Goal: Book appointment/travel/reservation

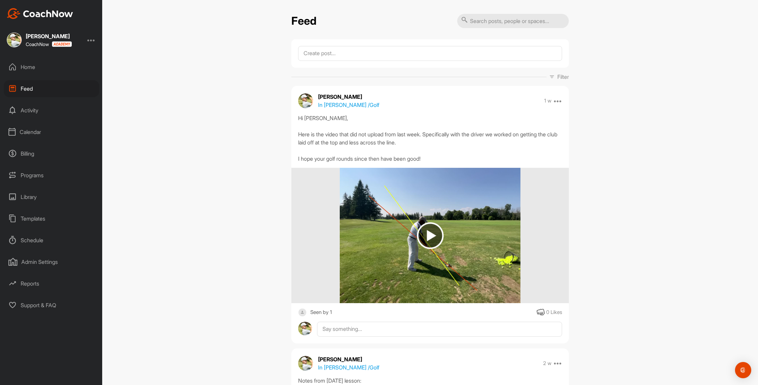
click at [40, 135] on div "Calendar" at bounding box center [51, 132] width 95 height 17
click at [46, 158] on div "My Calendar" at bounding box center [59, 152] width 80 height 14
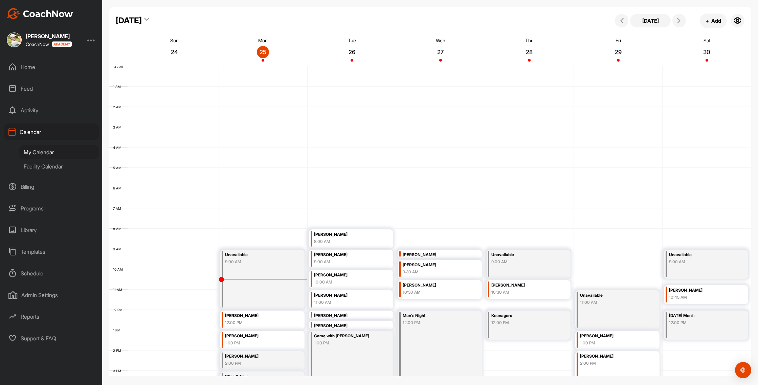
scroll to position [117, 0]
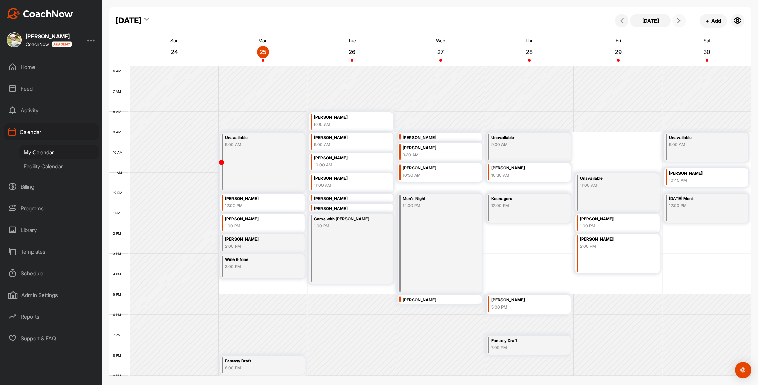
click at [680, 22] on icon at bounding box center [679, 20] width 5 height 5
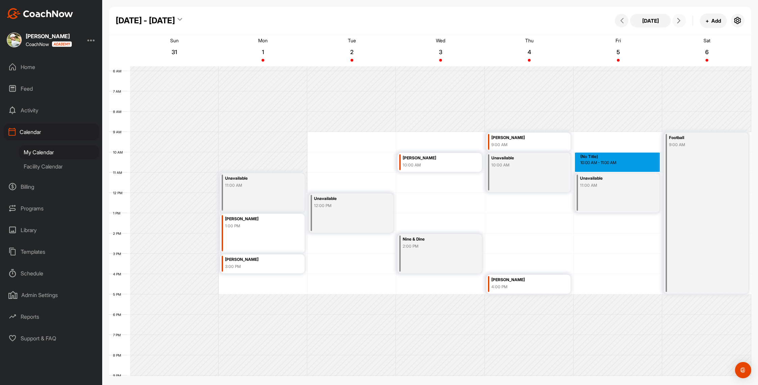
click at [604, 157] on div "12 AM 1 AM 2 AM 3 AM 4 AM 5 AM 6 AM 7 AM 8 AM 9 AM 10 AM 11 AM 12 PM 1 PM 2 PM …" at bounding box center [430, 193] width 643 height 488
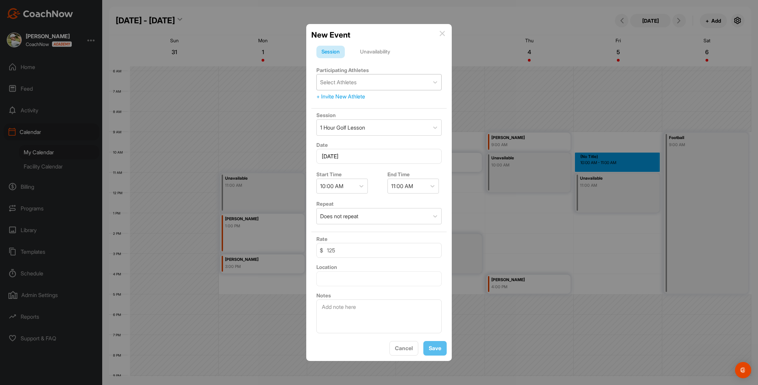
click at [356, 78] on div "Select Athletes" at bounding box center [373, 82] width 112 height 16
type input "[PERSON_NAME]"
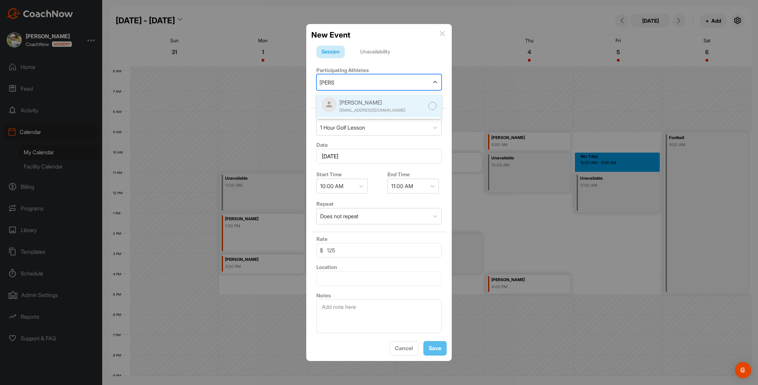
click at [374, 108] on div "[EMAIL_ADDRESS][DOMAIN_NAME]" at bounding box center [373, 110] width 66 height 6
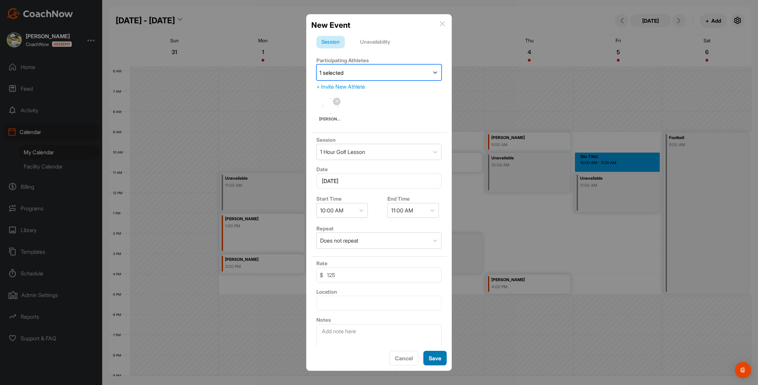
click at [432, 360] on button "Save" at bounding box center [435, 358] width 23 height 15
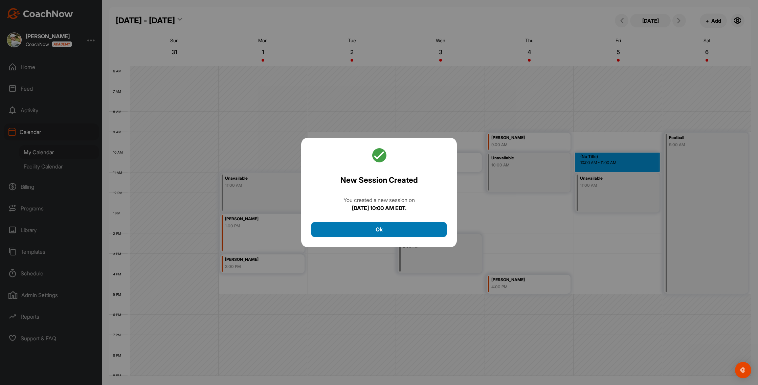
click at [368, 233] on button "Ok" at bounding box center [379, 229] width 135 height 15
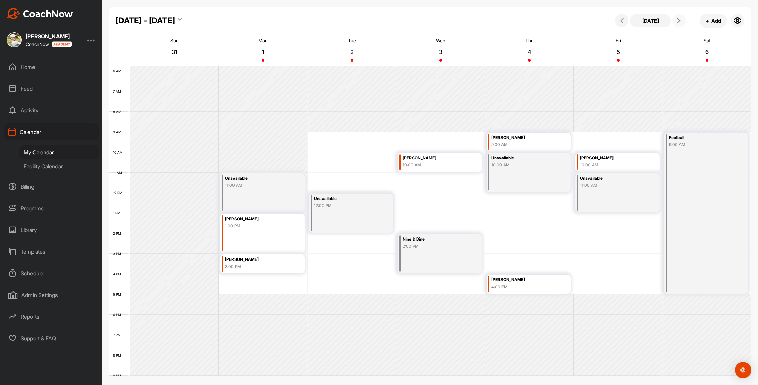
click at [678, 21] on icon at bounding box center [679, 20] width 5 height 5
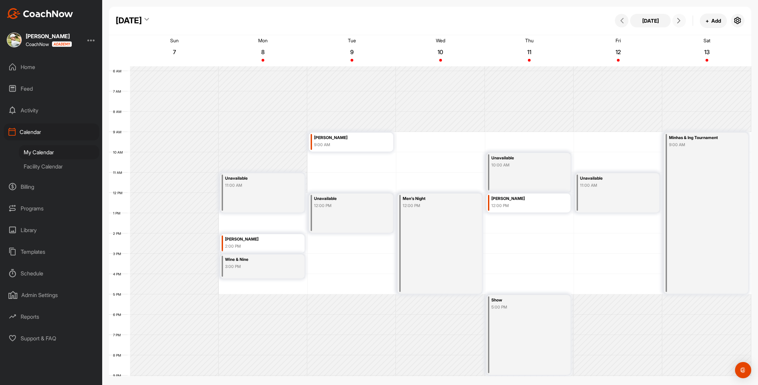
click at [678, 21] on icon at bounding box center [679, 20] width 5 height 5
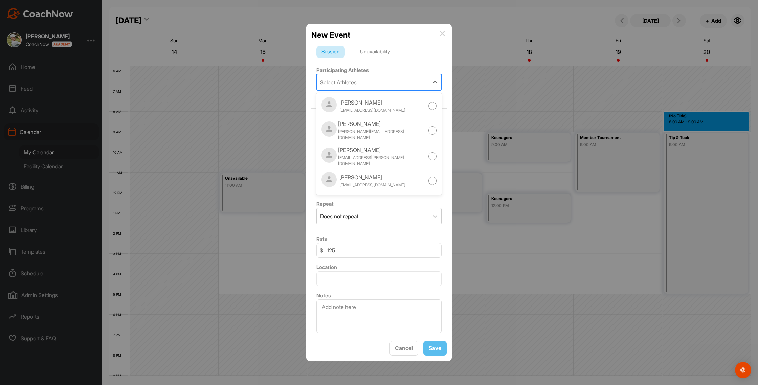
click at [356, 83] on div "Select Athletes" at bounding box center [338, 82] width 37 height 8
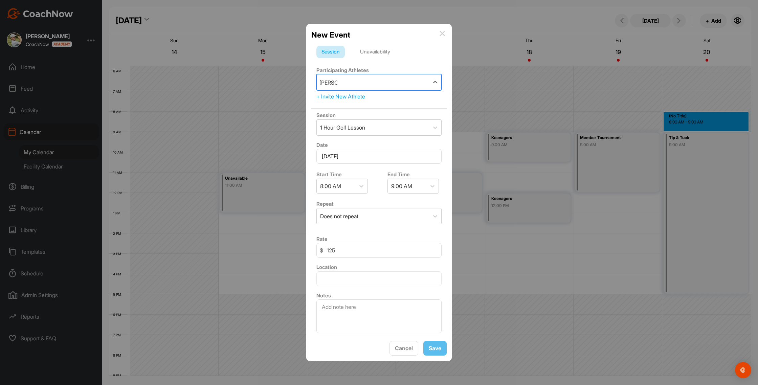
type input "[PERSON_NAME]"
click at [382, 100] on div "[PERSON_NAME]" at bounding box center [373, 103] width 66 height 8
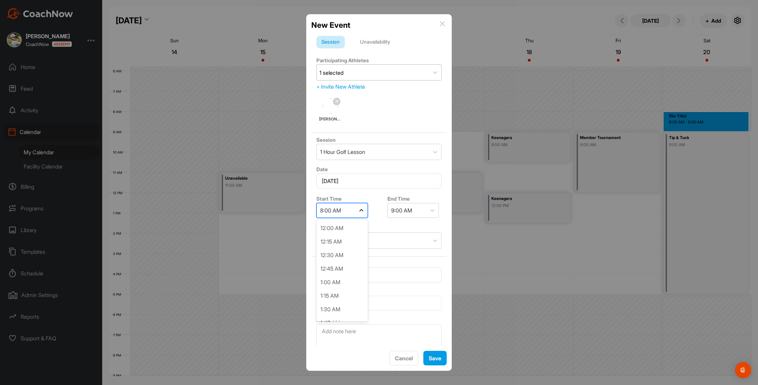
click at [356, 211] on div at bounding box center [362, 211] width 12 height 12
drag, startPoint x: 347, startPoint y: 255, endPoint x: 363, endPoint y: 249, distance: 16.2
click at [347, 255] on div "9:00 AM" at bounding box center [342, 257] width 51 height 14
click at [435, 363] on button "Save" at bounding box center [435, 358] width 23 height 15
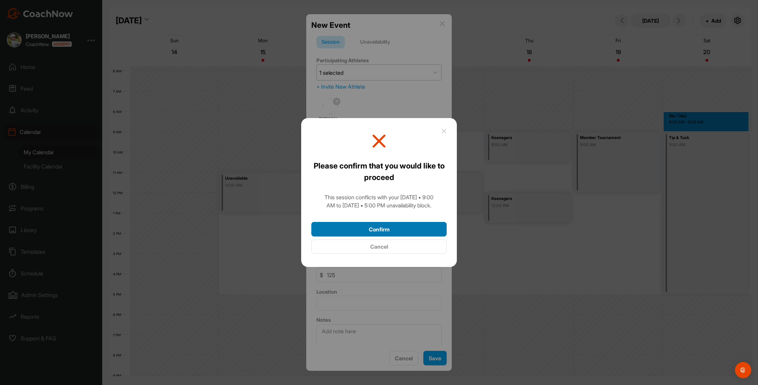
click at [406, 230] on button "Confirm" at bounding box center [379, 229] width 135 height 15
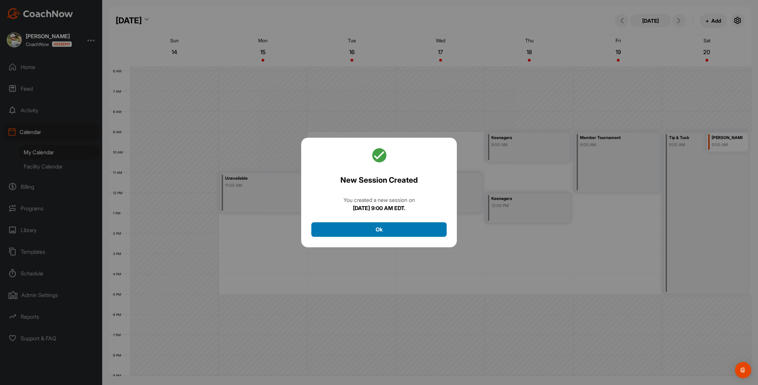
click at [382, 228] on button "Ok" at bounding box center [379, 229] width 135 height 15
